Goal: Transaction & Acquisition: Purchase product/service

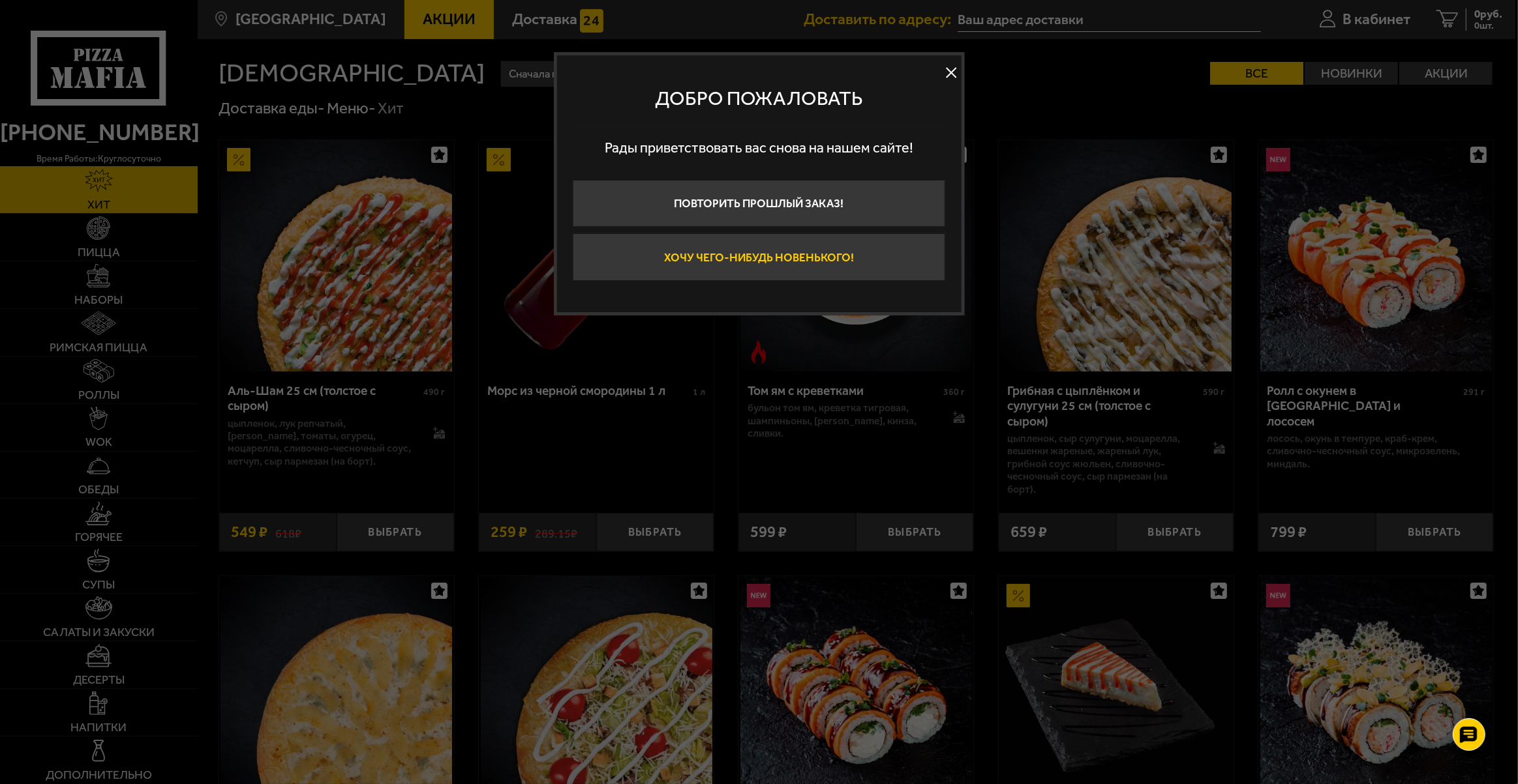
click at [764, 245] on button "Хочу чего-нибудь новенького!" at bounding box center [759, 257] width 373 height 48
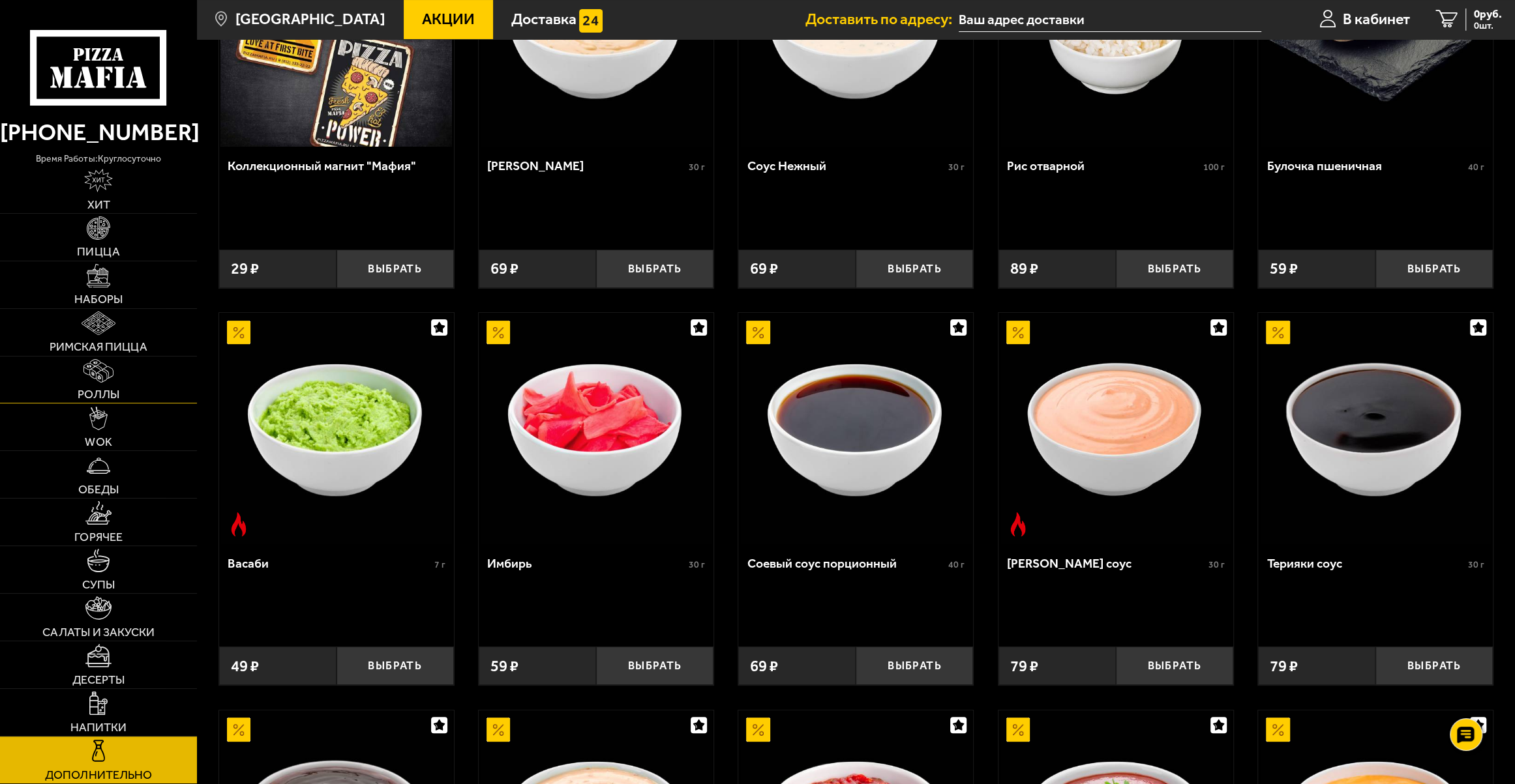
scroll to position [237, 0]
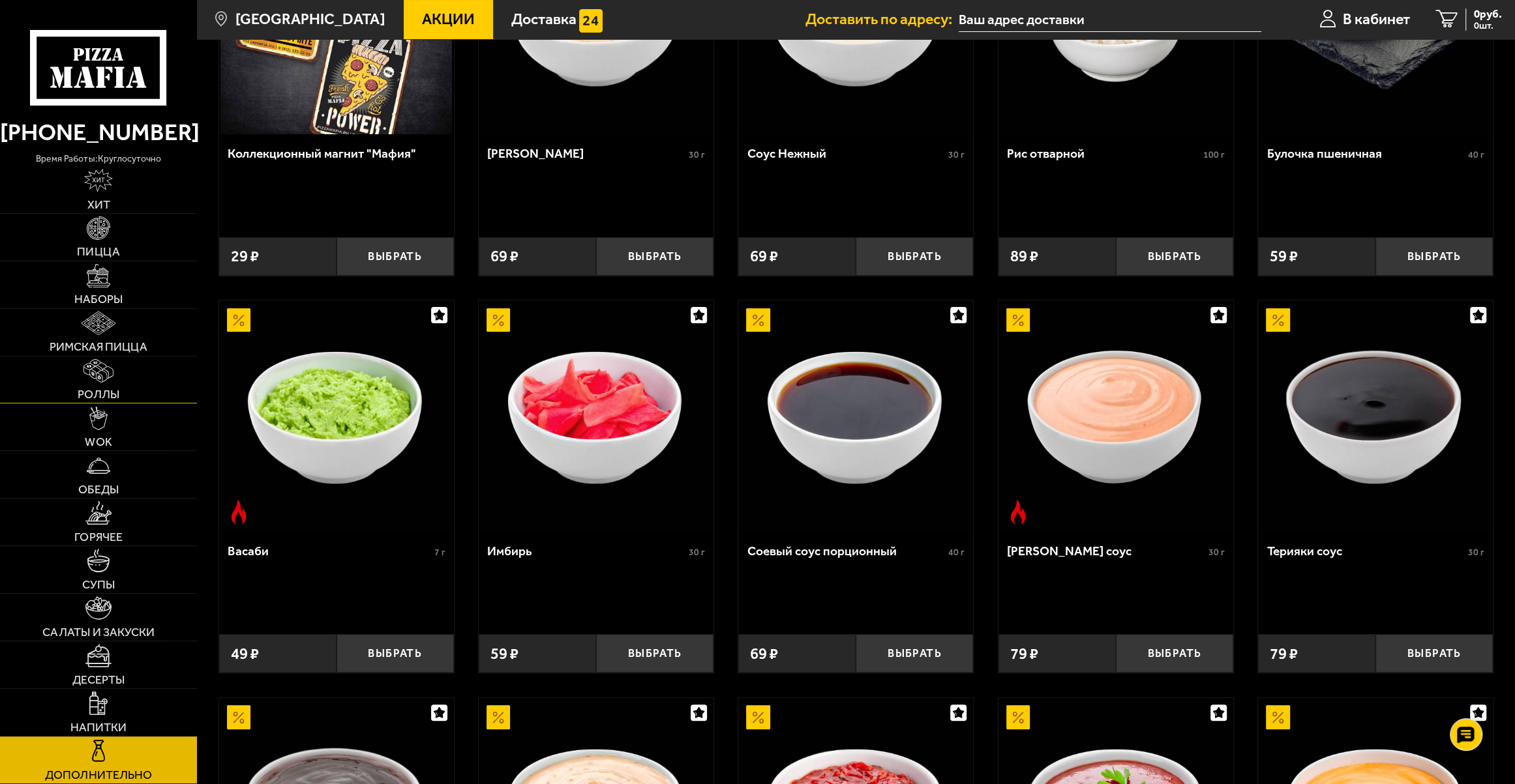
click at [90, 365] on img at bounding box center [99, 371] width 31 height 24
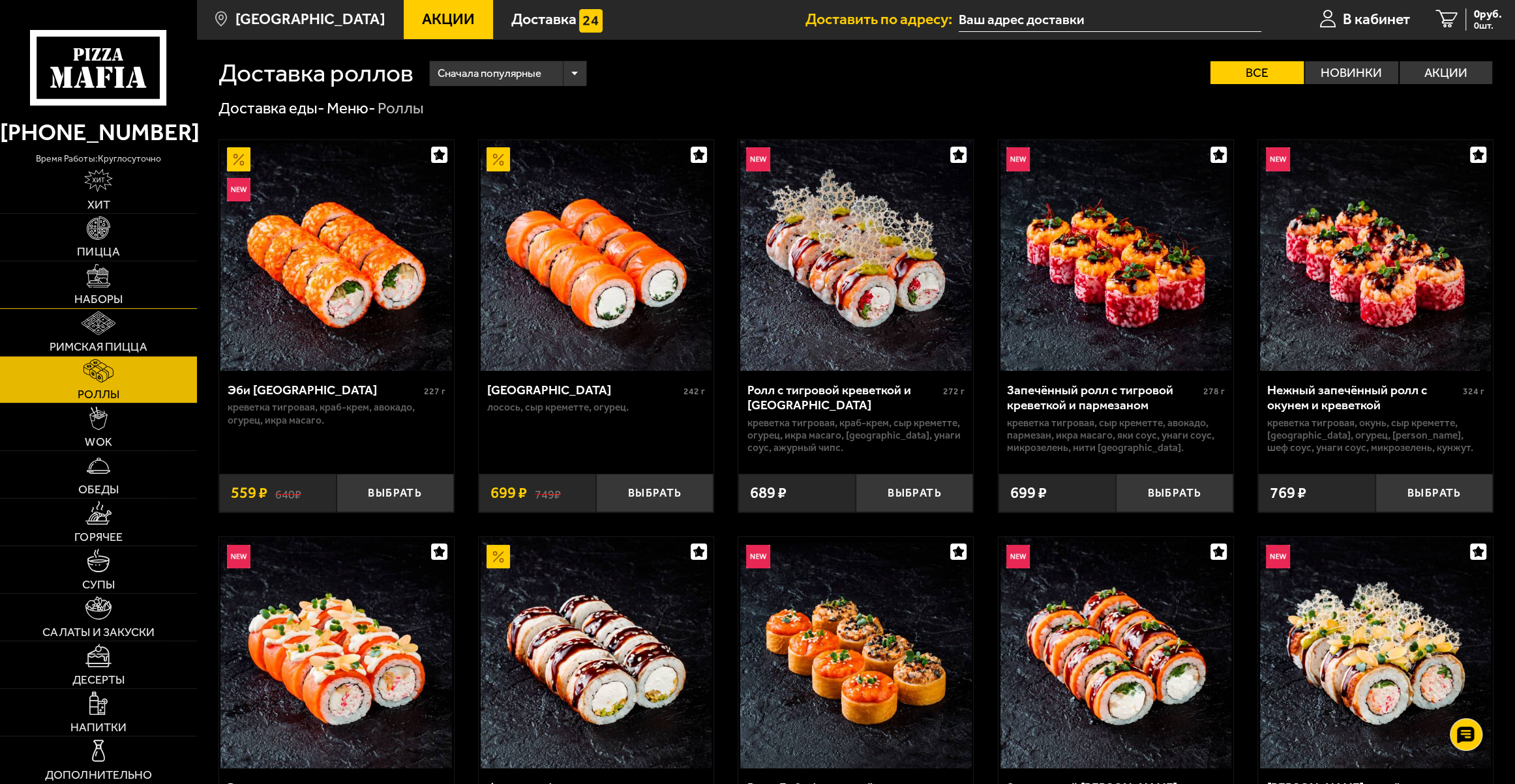
click at [107, 288] on link "Наборы" at bounding box center [98, 285] width 197 height 47
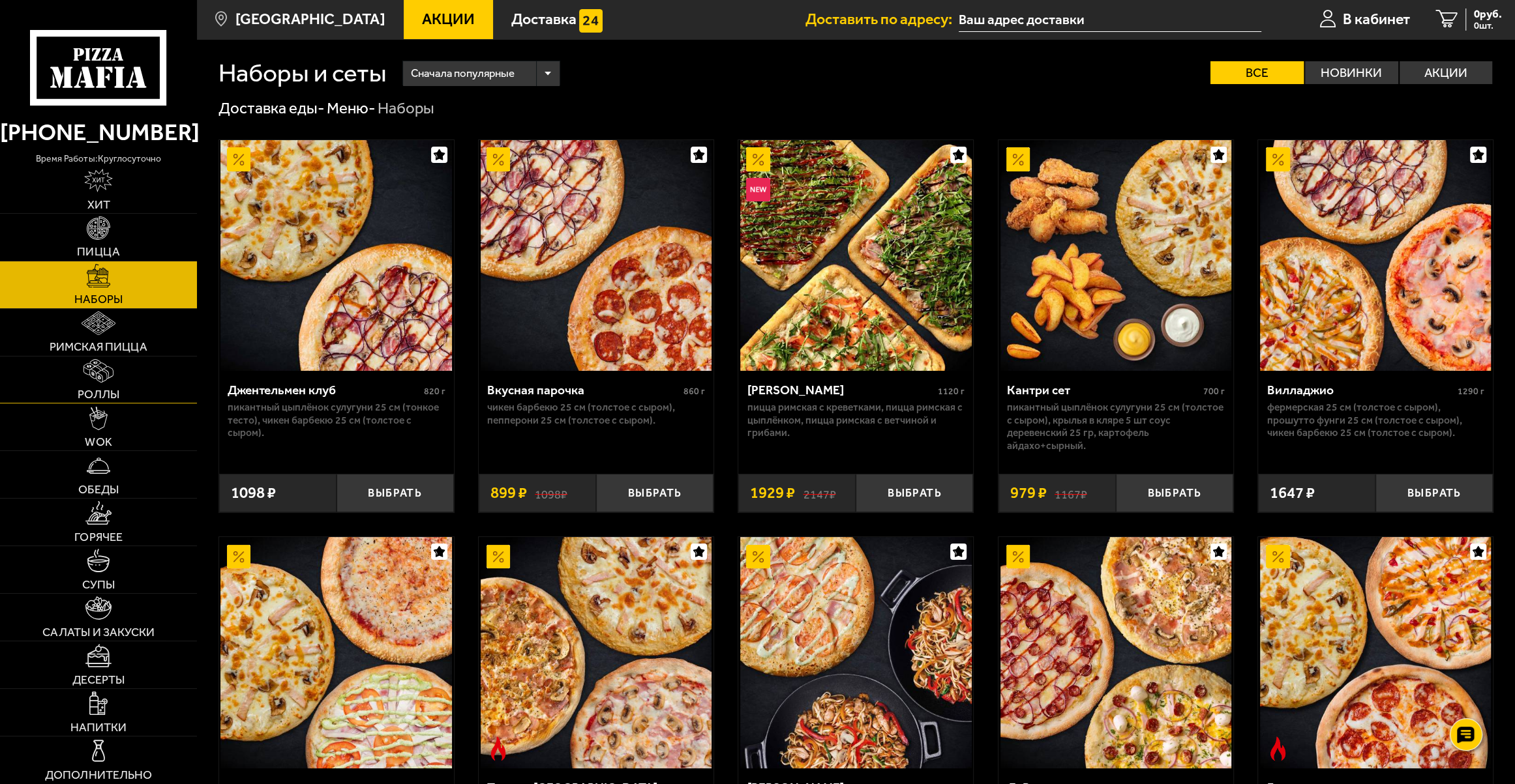
click at [99, 386] on link "Роллы" at bounding box center [98, 381] width 197 height 47
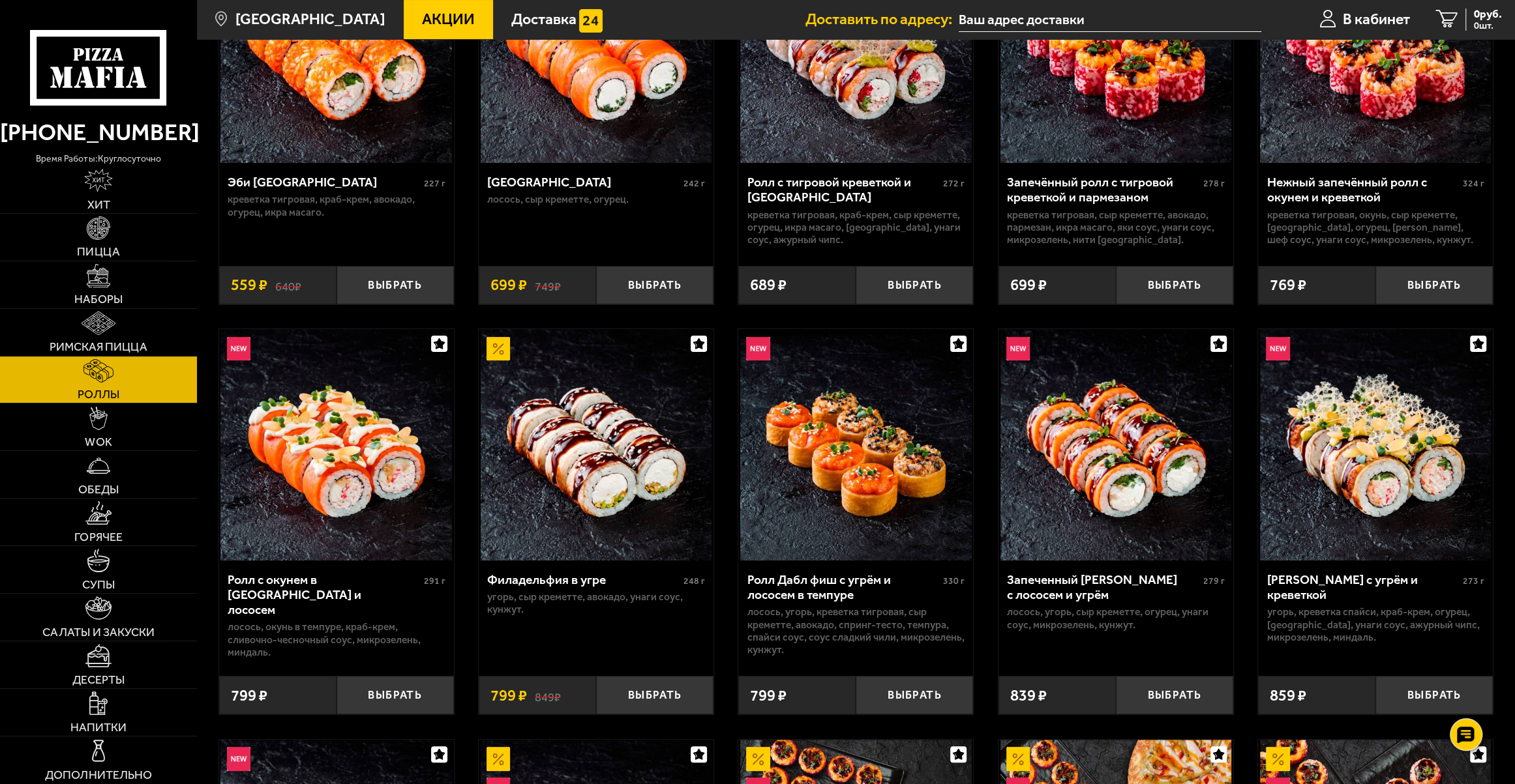
scroll to position [237, 0]
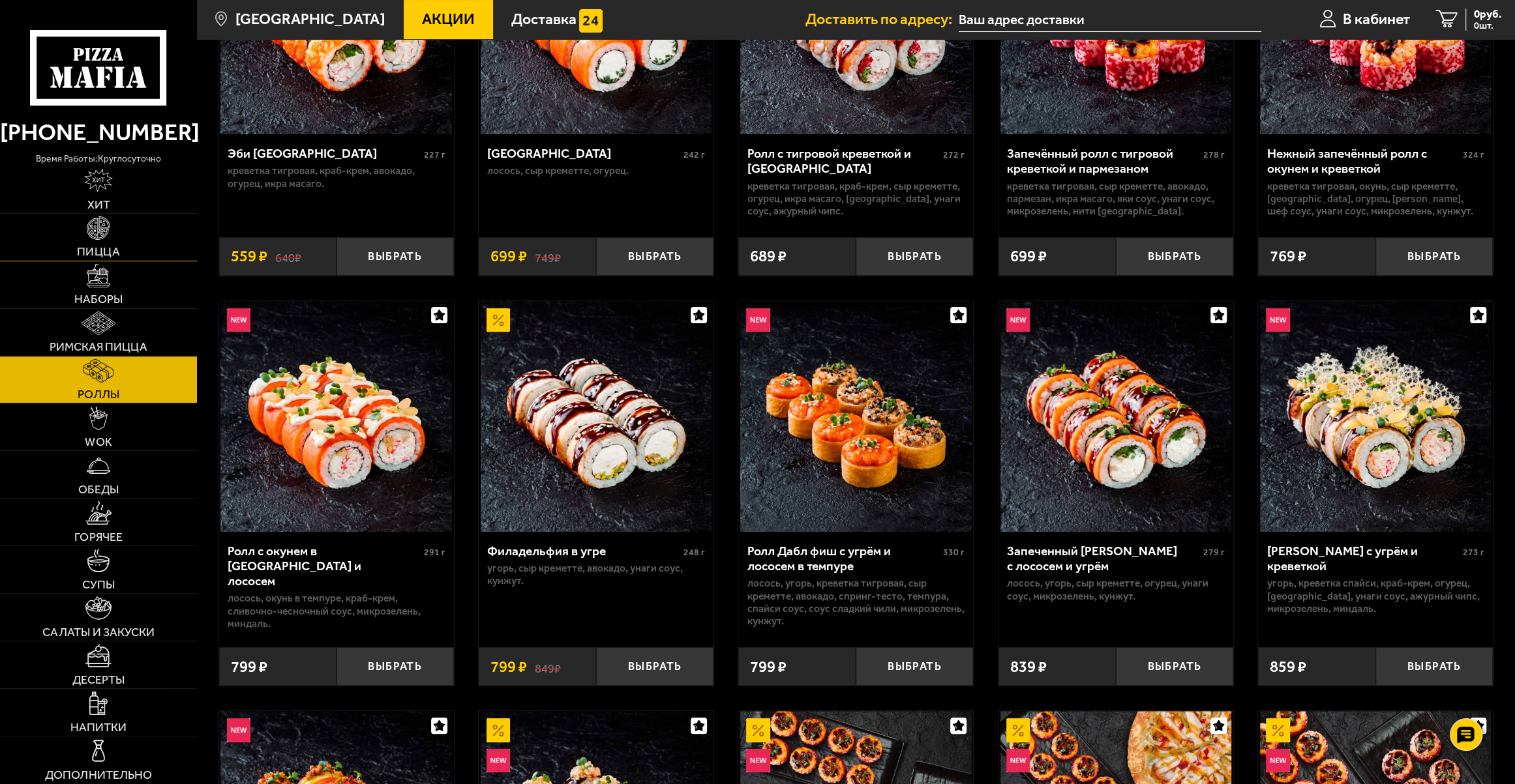
click at [128, 245] on link "Пицца" at bounding box center [98, 237] width 197 height 47
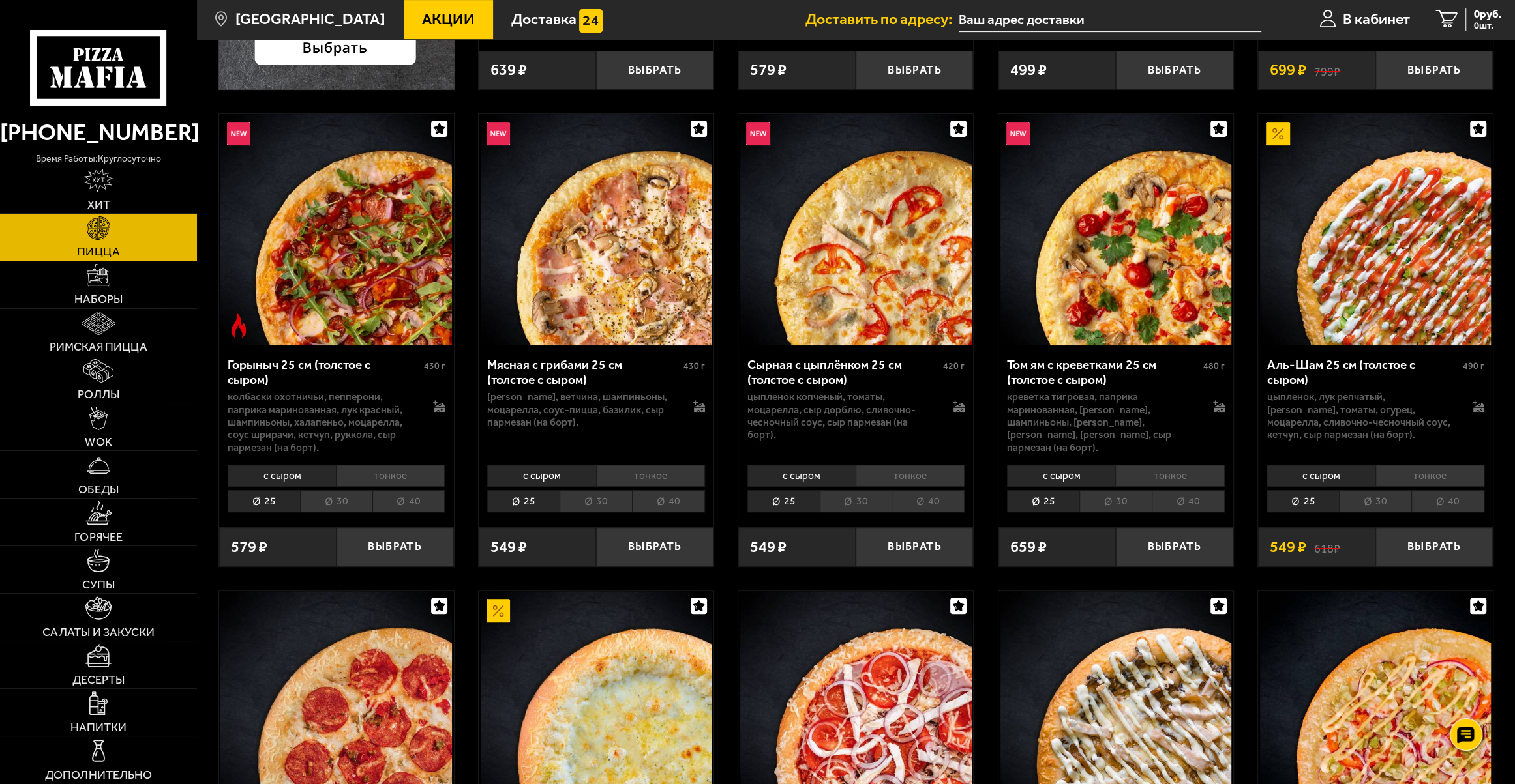
scroll to position [534, 0]
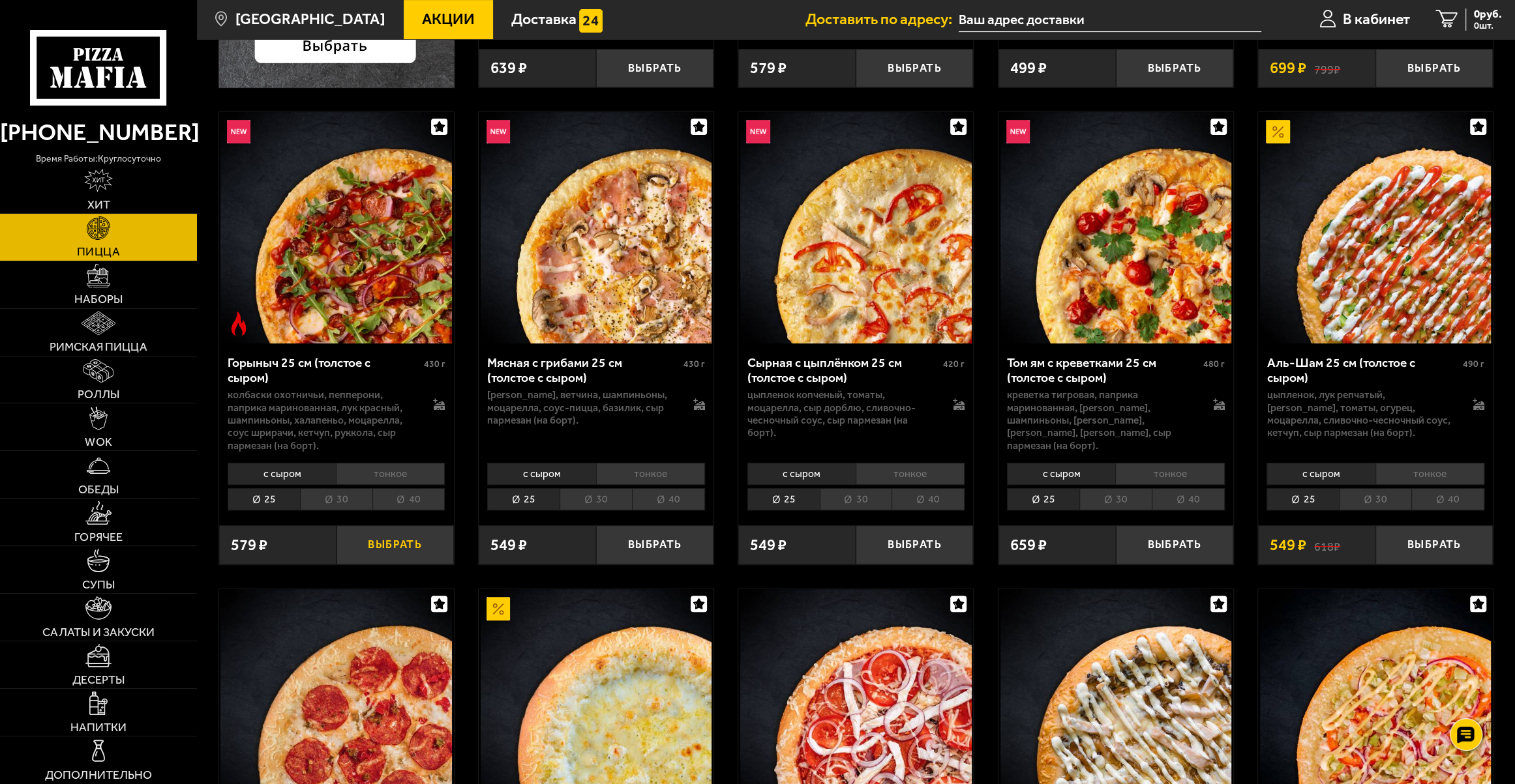
click at [399, 548] on button "Выбрать" at bounding box center [395, 545] width 117 height 39
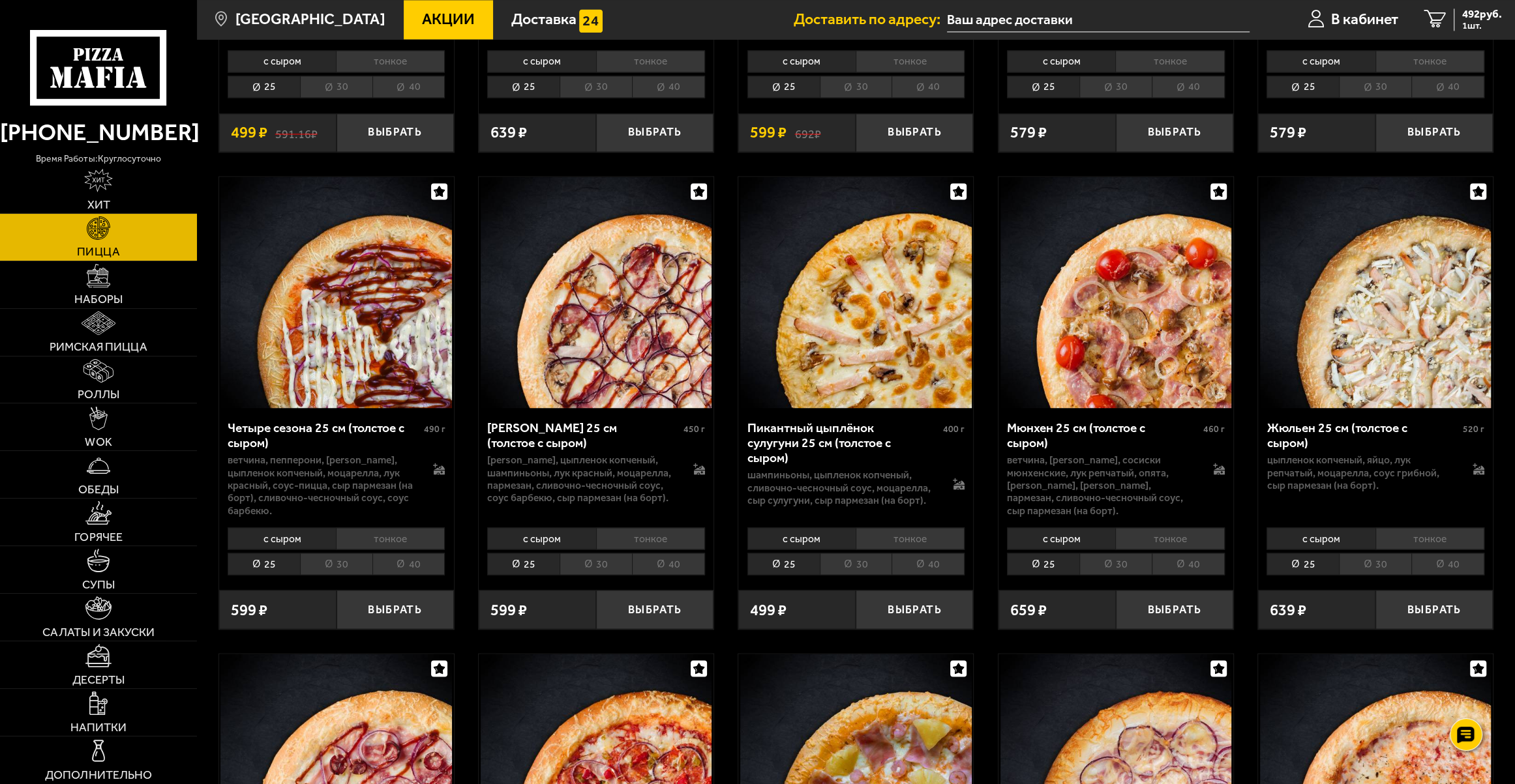
scroll to position [2430, 0]
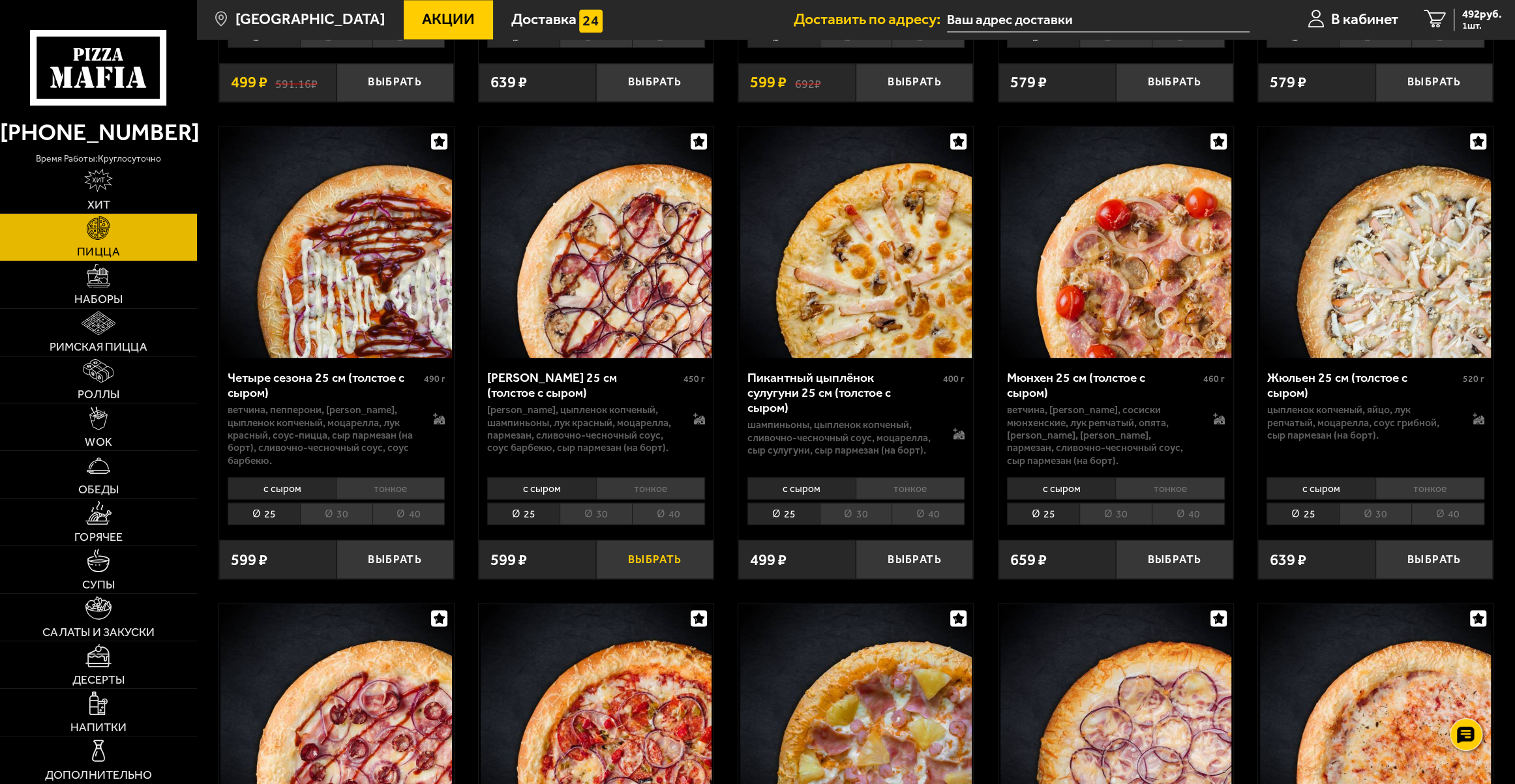
click at [651, 540] on button "Выбрать" at bounding box center [655, 559] width 117 height 39
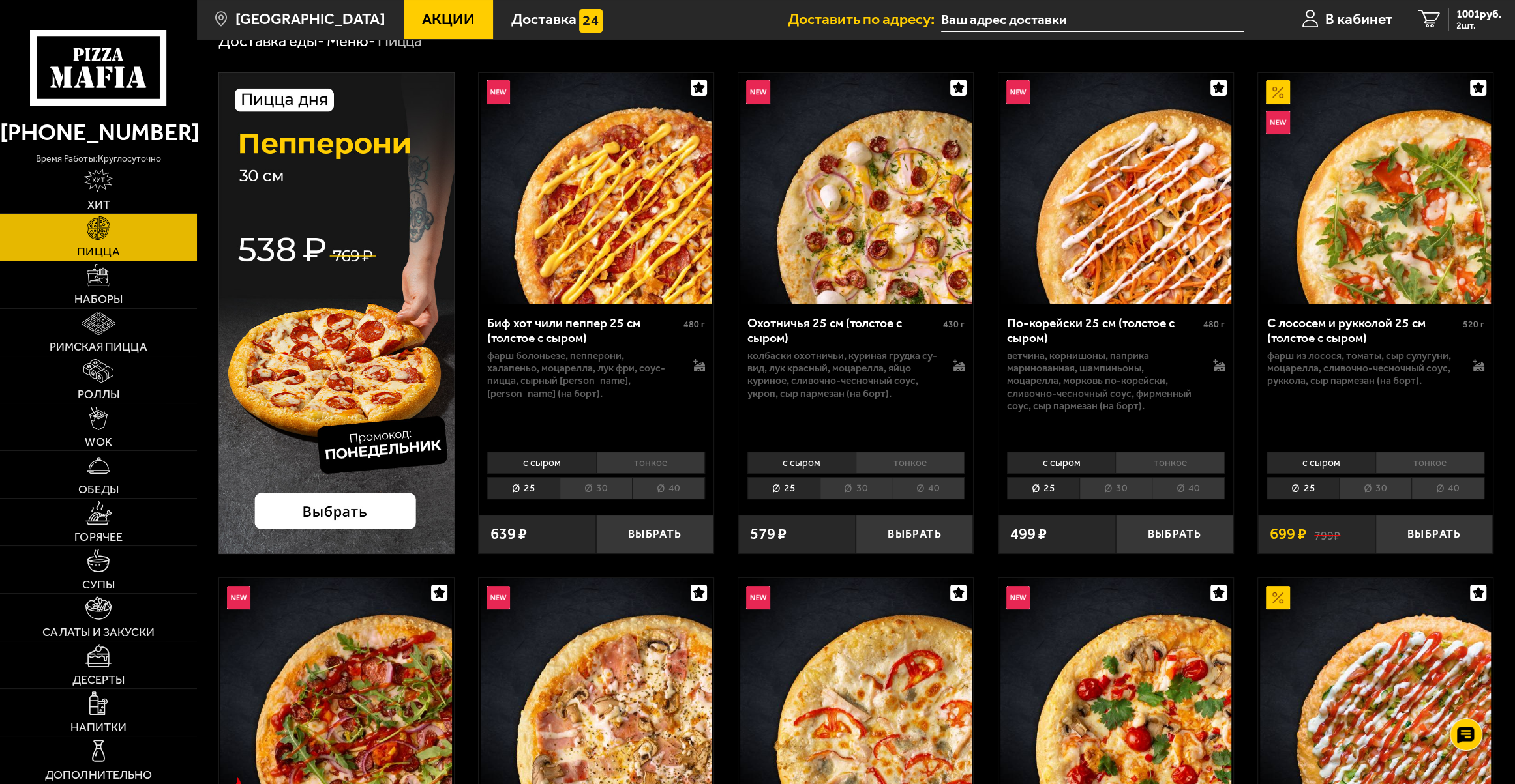
scroll to position [0, 0]
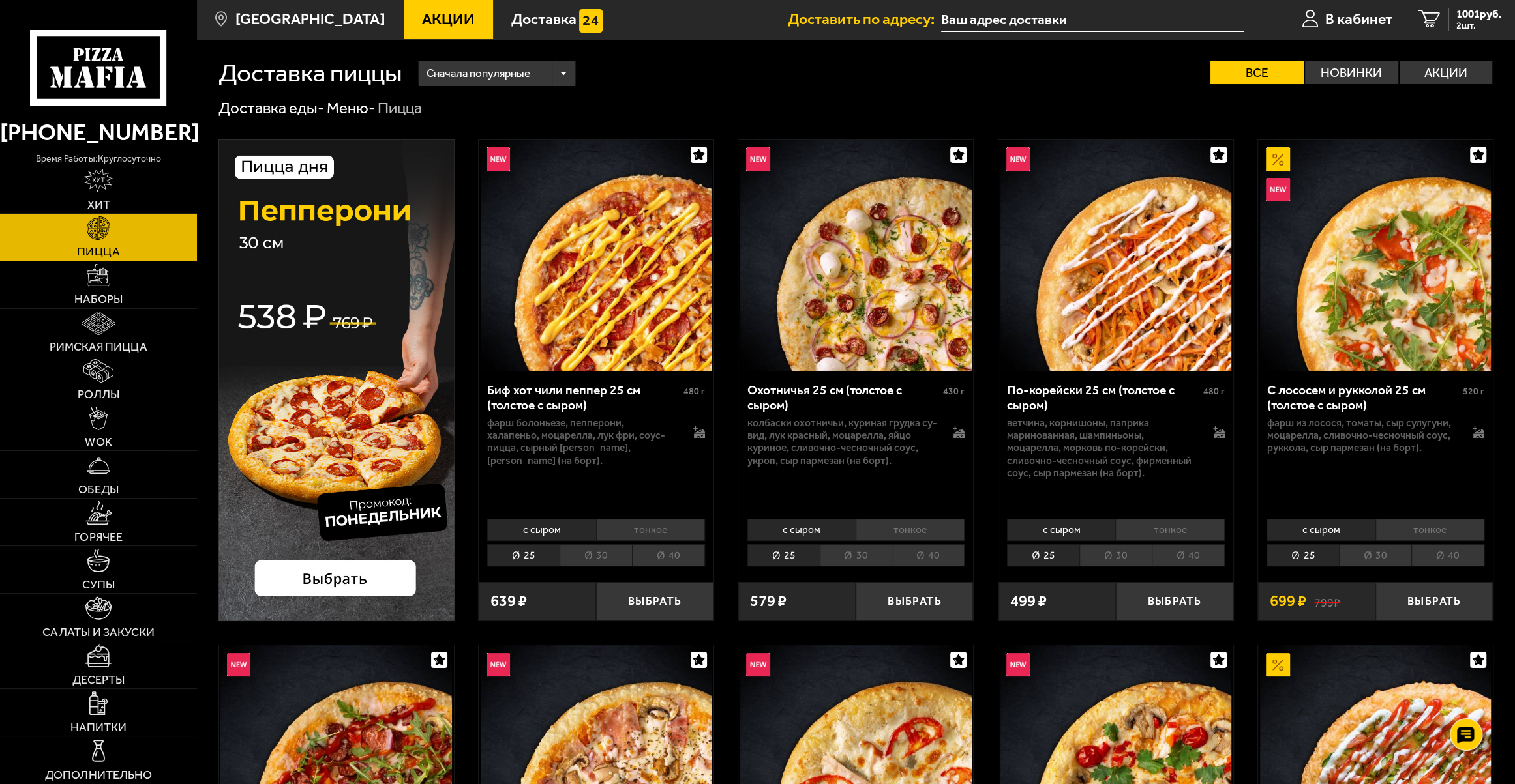
click at [352, 589] on img at bounding box center [336, 381] width 236 height 482
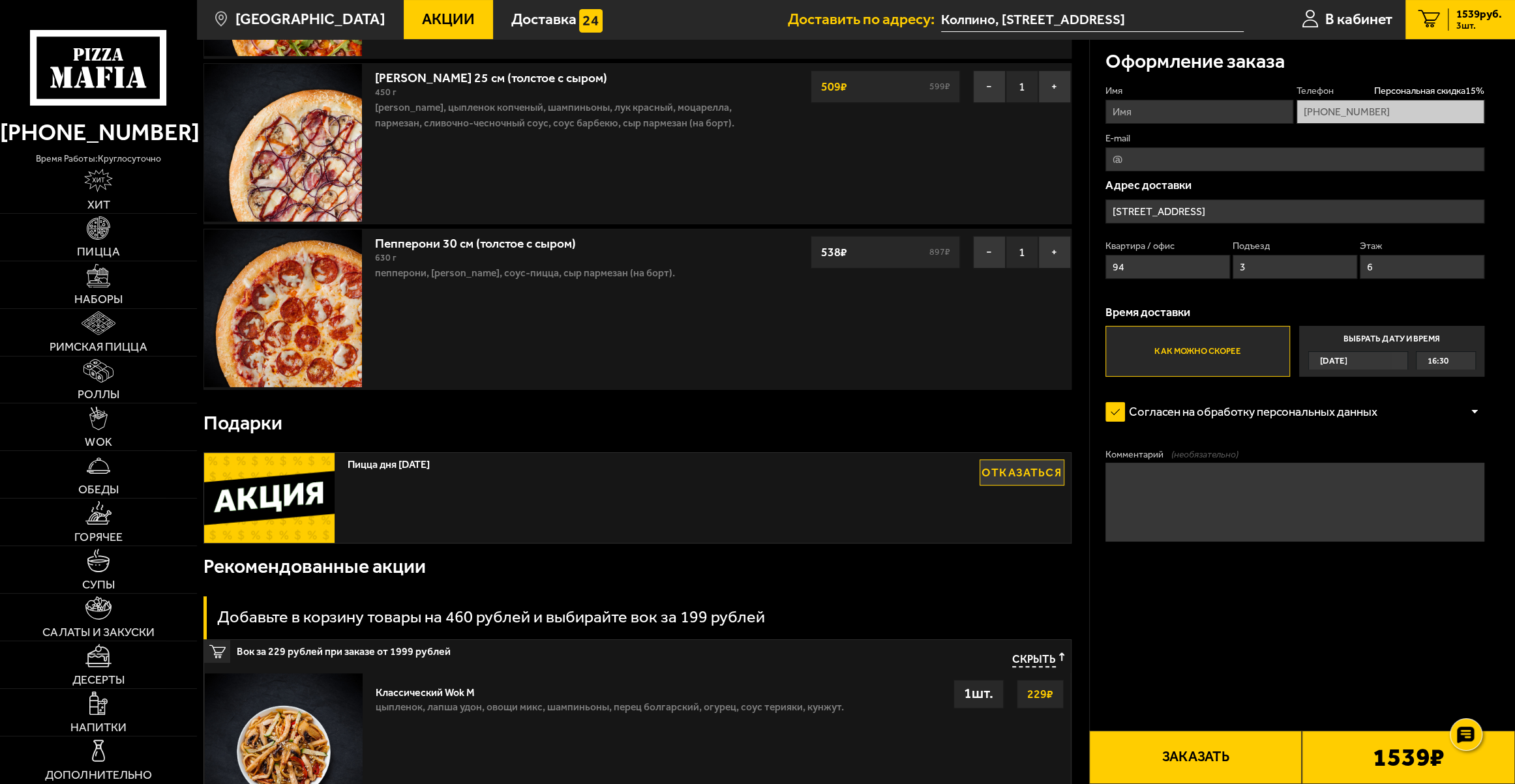
type input "Колпино, [STREET_ADDRESS]"
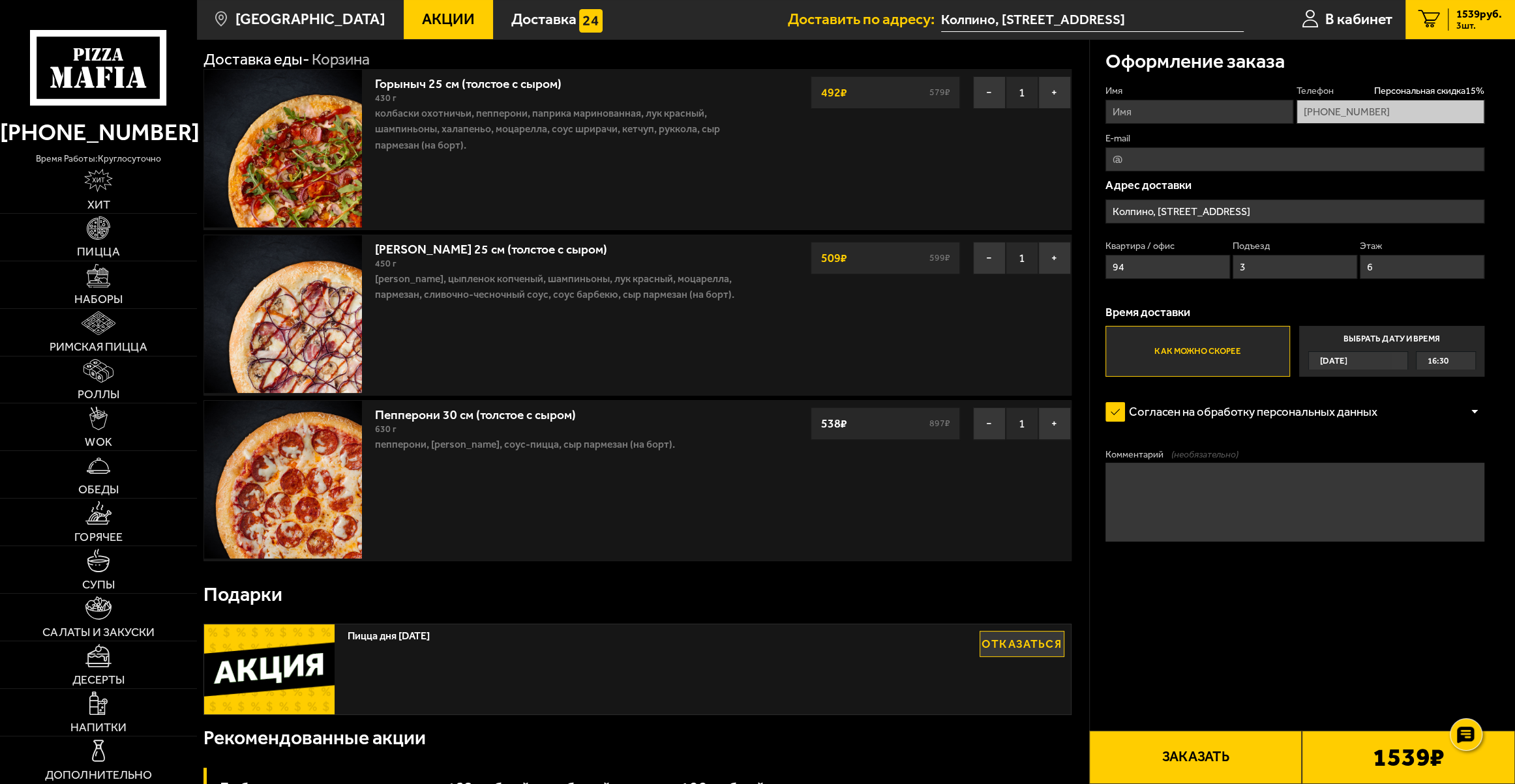
scroll to position [59, 0]
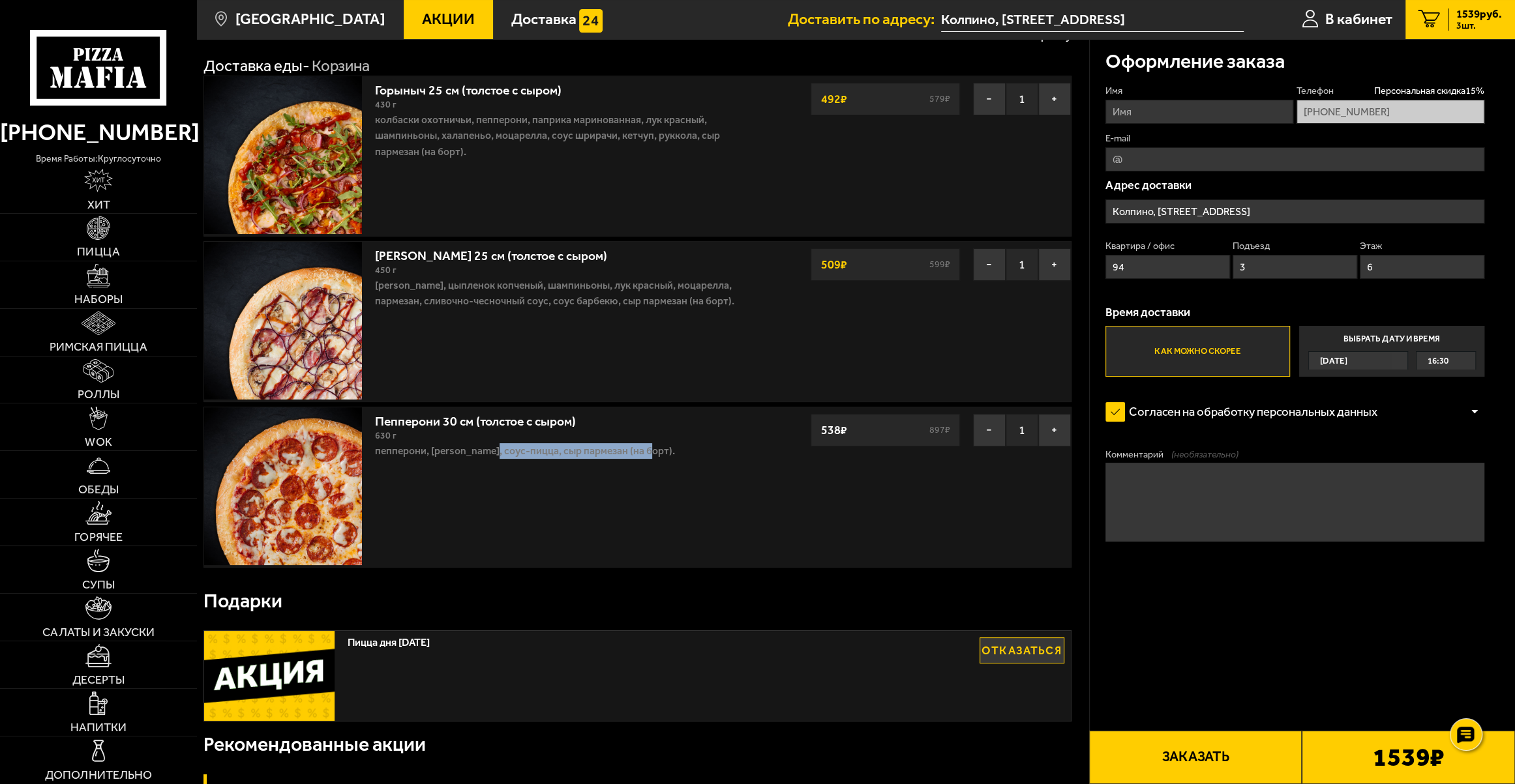
drag, startPoint x: 496, startPoint y: 452, endPoint x: 653, endPoint y: 452, distance: 157.0
click at [653, 452] on p "пепперони, [PERSON_NAME], соус-пицца, сыр пармезан (на борт)." at bounding box center [562, 451] width 375 height 16
click at [516, 444] on p "пепперони, [PERSON_NAME], соус-пицца, сыр пармезан (на борт)." at bounding box center [562, 451] width 375 height 16
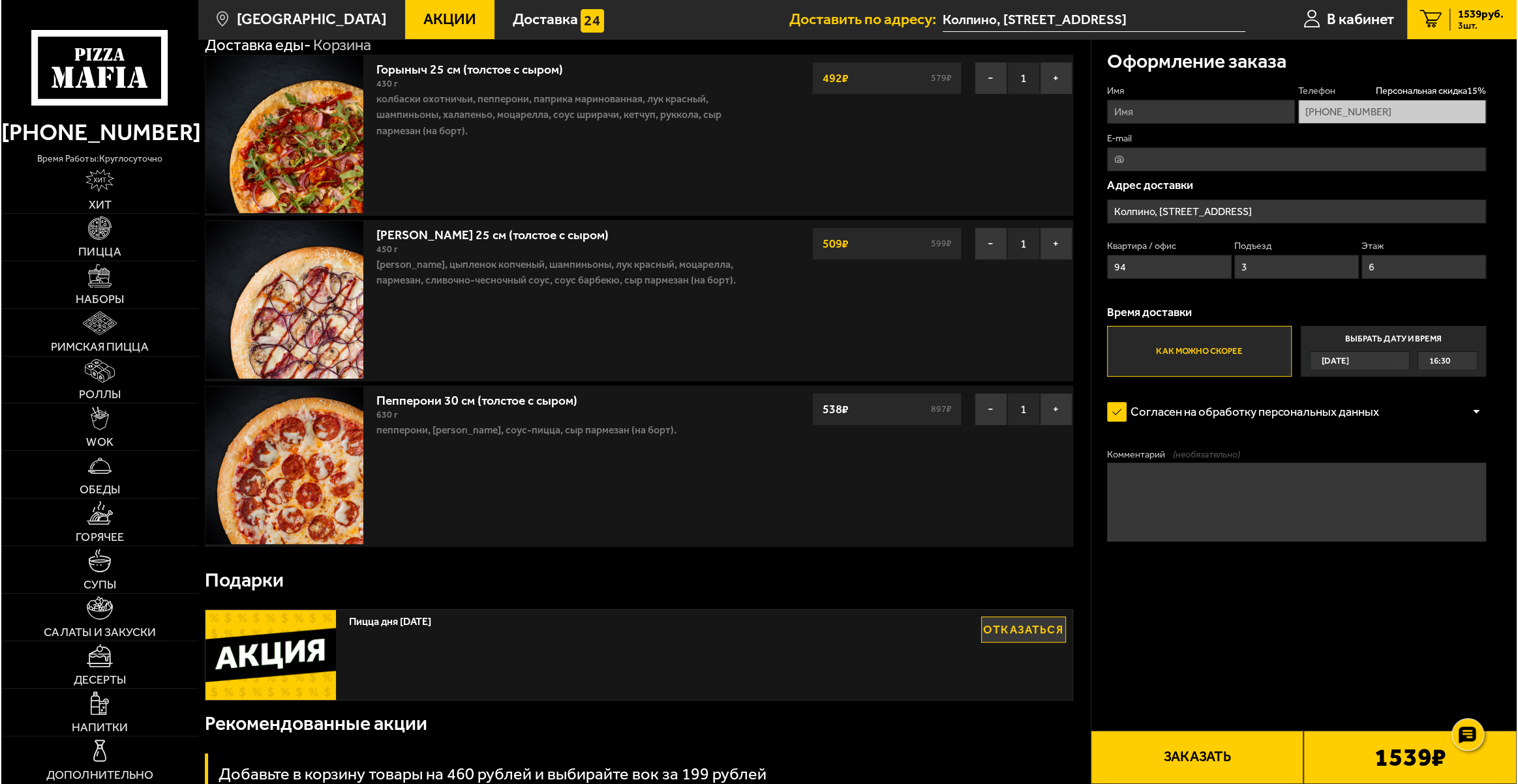
scroll to position [0, 0]
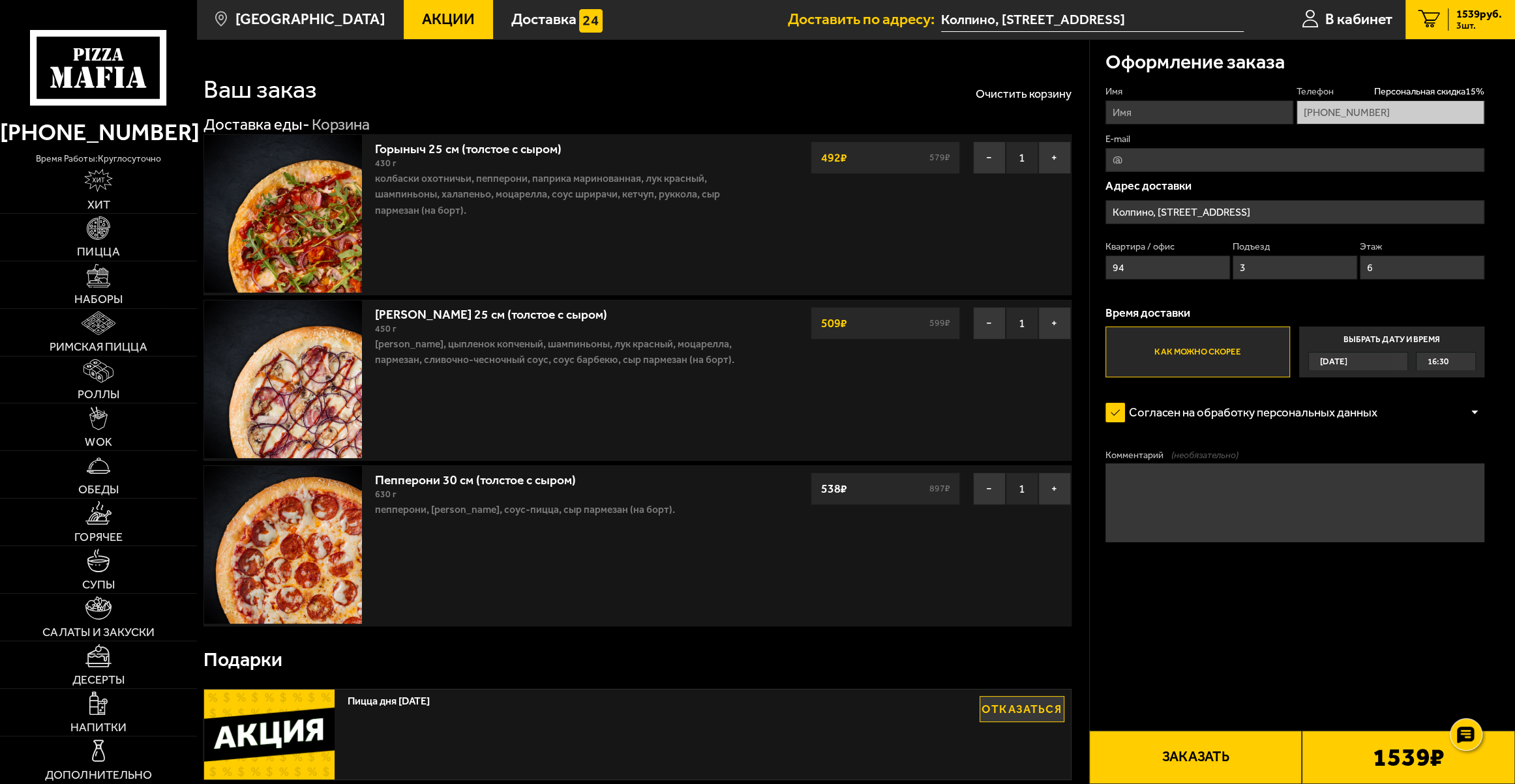
click at [1182, 116] on input "Имя" at bounding box center [1199, 112] width 187 height 24
type input "[PERSON_NAME]"
type input "[EMAIL_ADDRESS][DOMAIN_NAME]"
click at [1211, 758] on button "Заказать" at bounding box center [1196, 758] width 213 height 54
type input "[STREET_ADDRESS]"
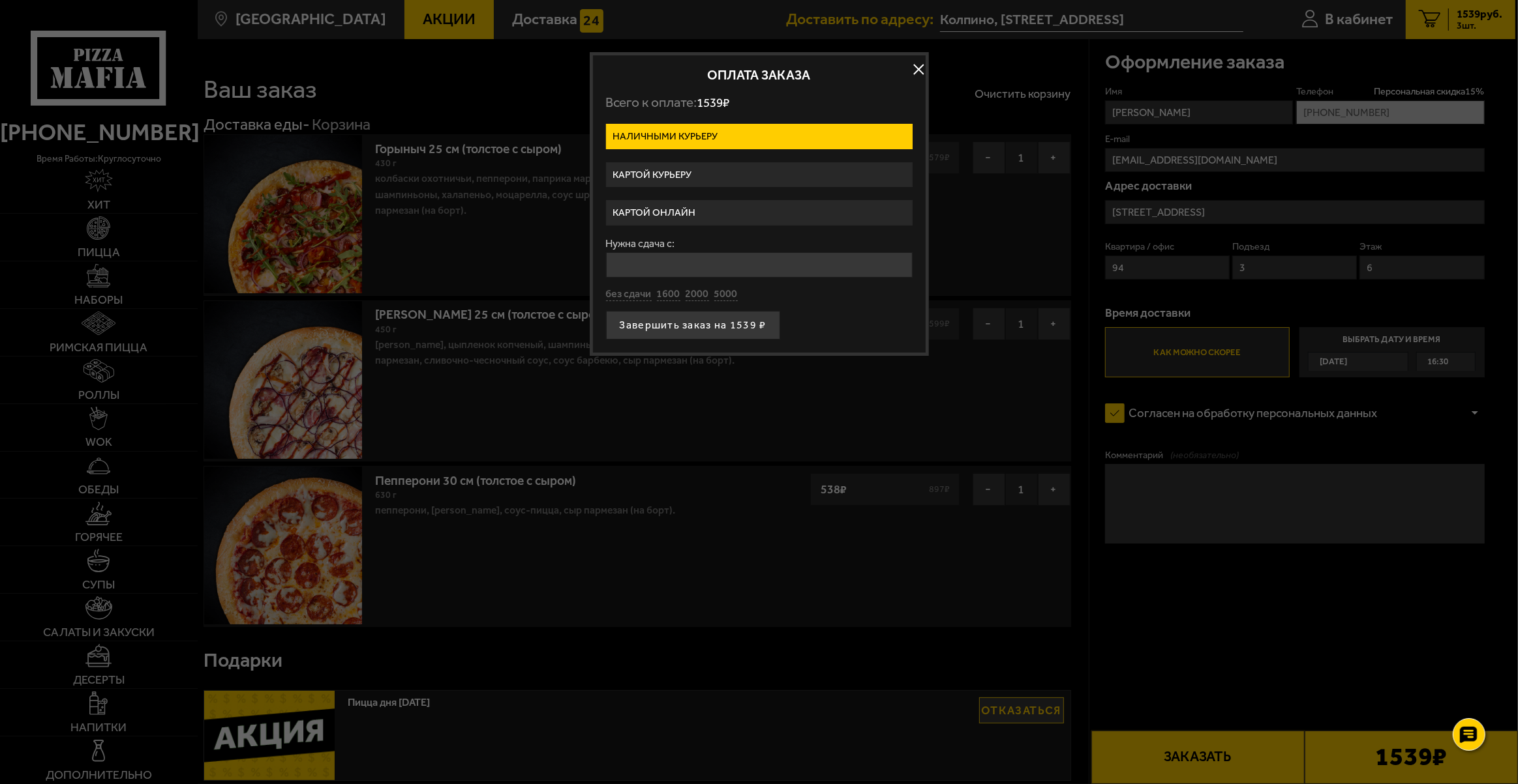
click at [678, 205] on label "Картой онлайн" at bounding box center [759, 213] width 306 height 26
click at [0, 0] on input "Картой онлайн" at bounding box center [0, 0] width 0 height 0
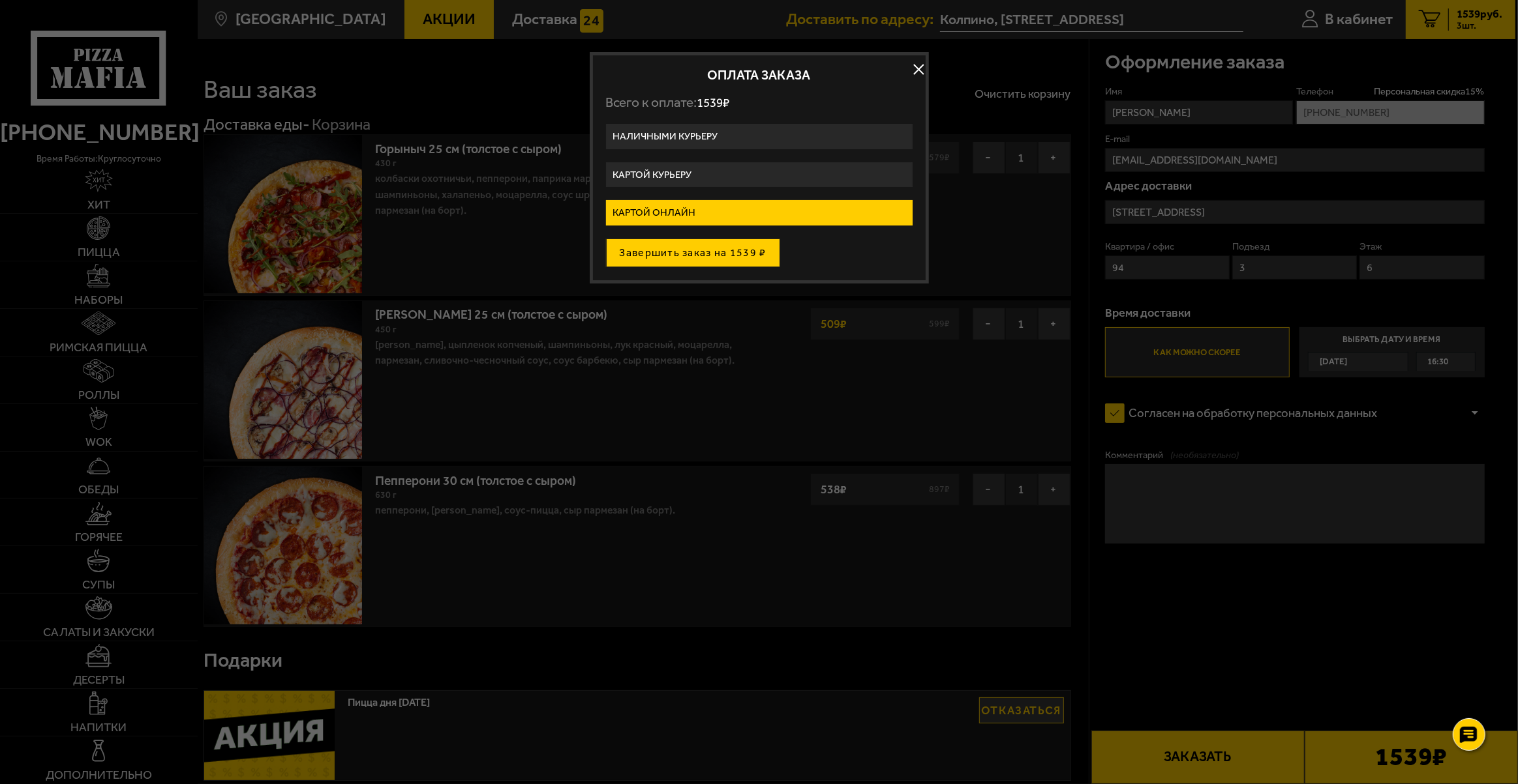
click at [689, 248] on button "Завершить заказ на 1539 ₽" at bounding box center [693, 253] width 174 height 29
